Goal: Task Accomplishment & Management: Complete application form

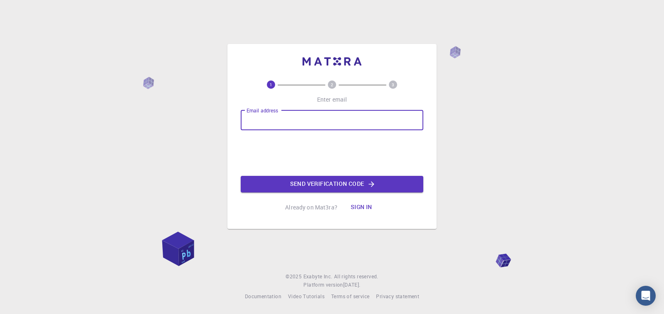
click at [260, 118] on input "Email address" at bounding box center [332, 120] width 183 height 20
type input "[EMAIL_ADDRESS][DOMAIN_NAME]"
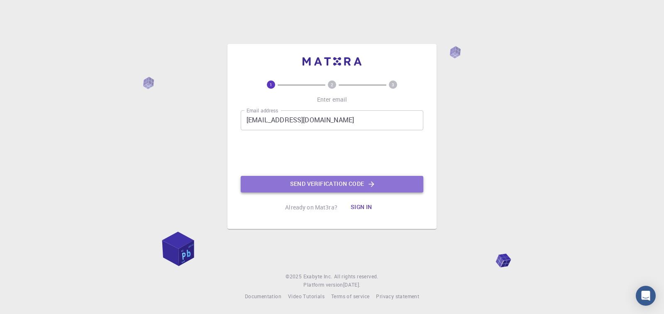
click at [341, 183] on button "Send verification code" at bounding box center [332, 184] width 183 height 17
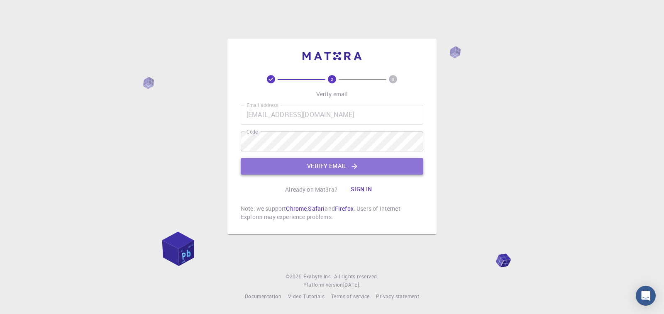
click at [329, 165] on button "Verify email" at bounding box center [332, 166] width 183 height 17
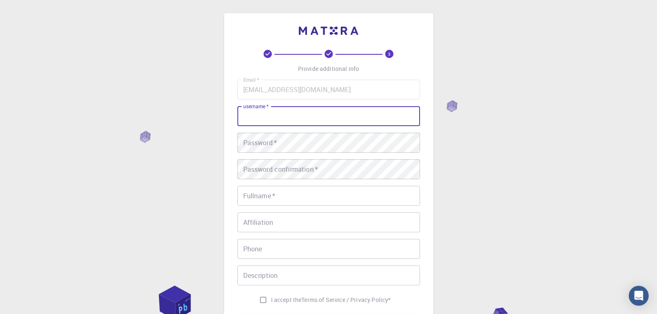
click at [276, 114] on input "username   *" at bounding box center [328, 116] width 183 height 20
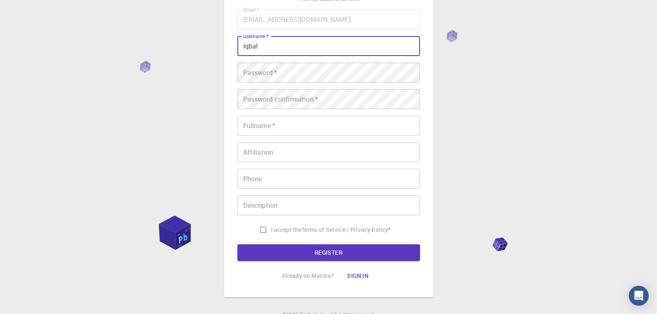
scroll to position [73, 0]
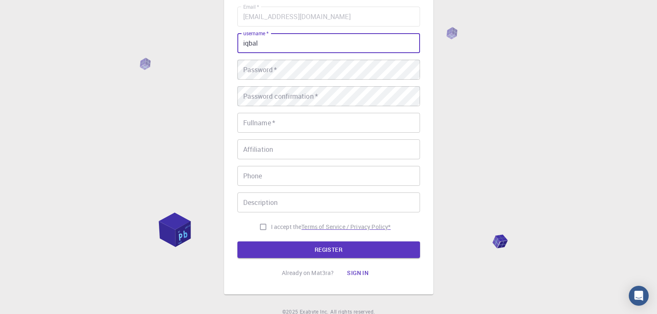
type input "iqbal"
click at [322, 228] on p "Terms of Service / Privacy Policy *" at bounding box center [345, 227] width 89 height 8
